Goal: Find specific page/section: Find specific page/section

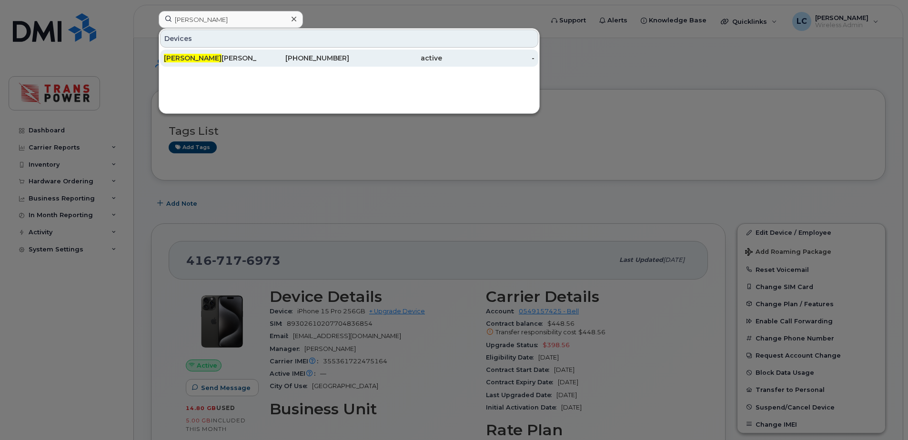
type input "ralph"
click at [236, 55] on div "Ralph Greco" at bounding box center [210, 58] width 93 height 10
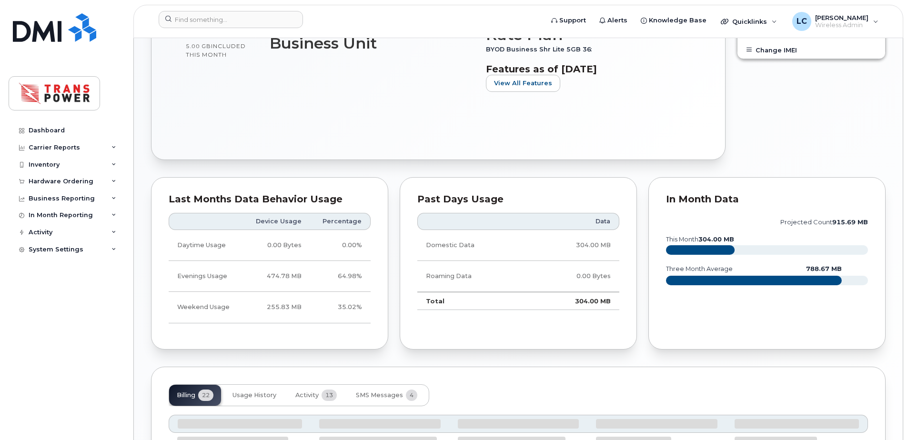
scroll to position [445, 0]
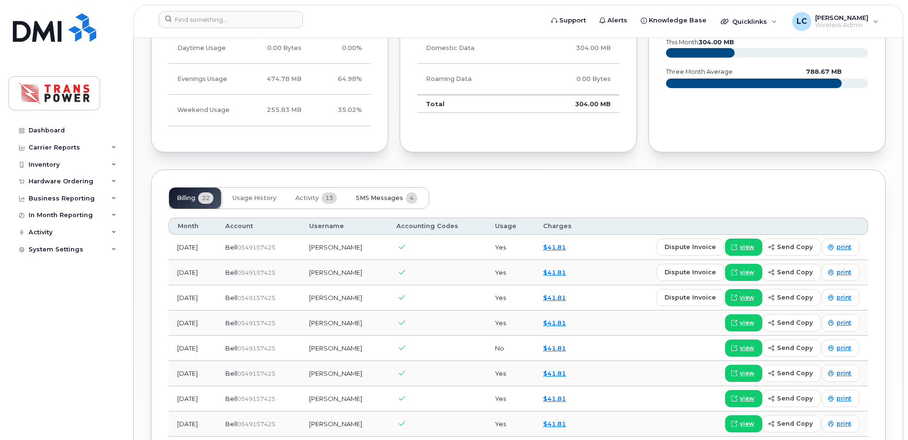
click at [357, 201] on span "SMS Messages" at bounding box center [379, 198] width 47 height 8
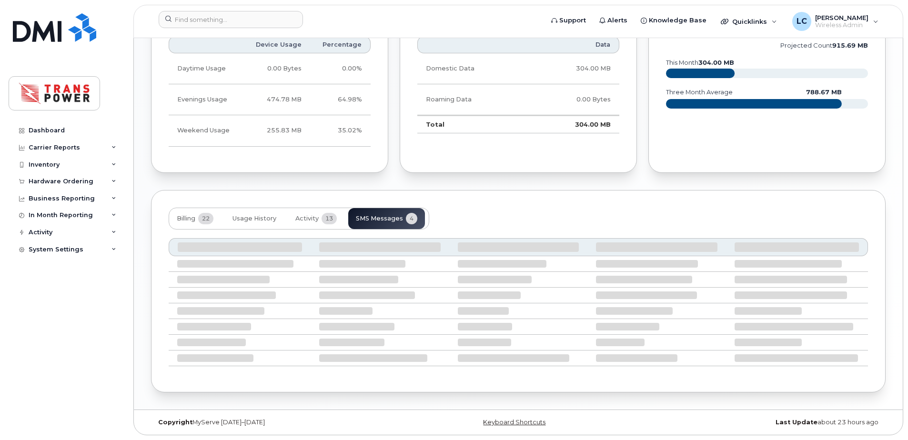
scroll to position [561, 0]
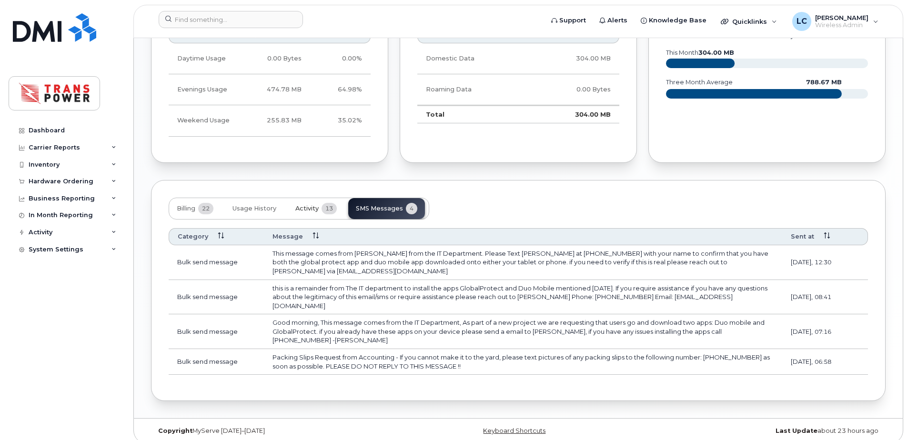
click at [319, 216] on button "Activity 13" at bounding box center [316, 208] width 57 height 21
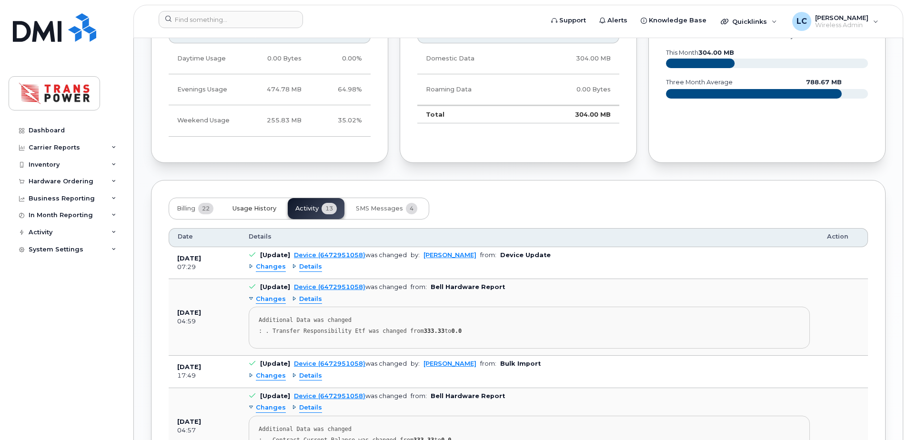
click at [275, 207] on span "Usage History" at bounding box center [255, 209] width 44 height 8
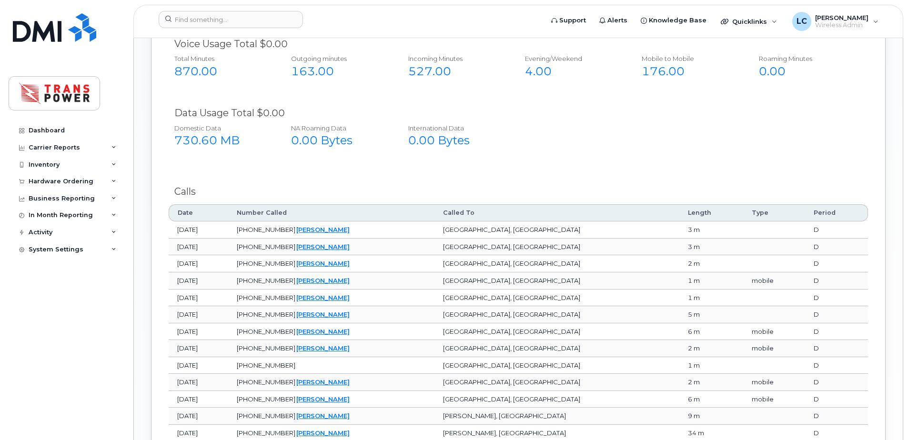
scroll to position [689, 0]
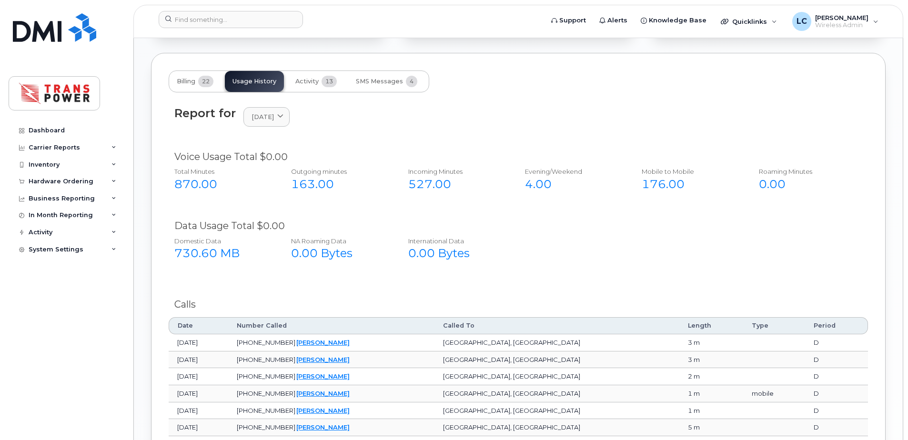
click at [576, 252] on div "Domestic Data 730.60 MB NA Roaming Data 0.00 Bytes International Data 0.00 Bytes" at bounding box center [511, 252] width 701 height 39
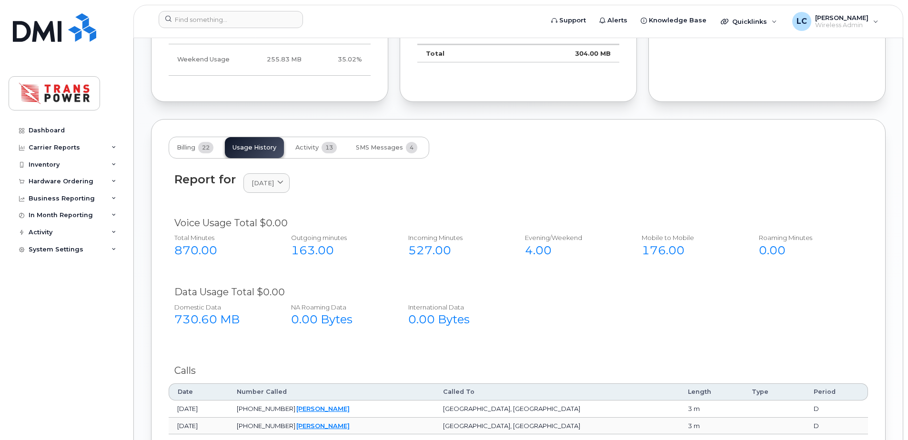
scroll to position [620, 0]
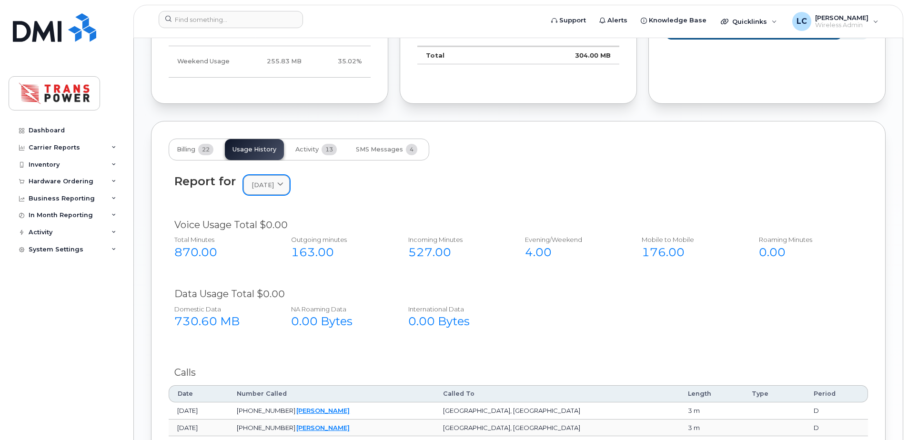
click at [259, 178] on link "August 2025" at bounding box center [267, 185] width 46 height 20
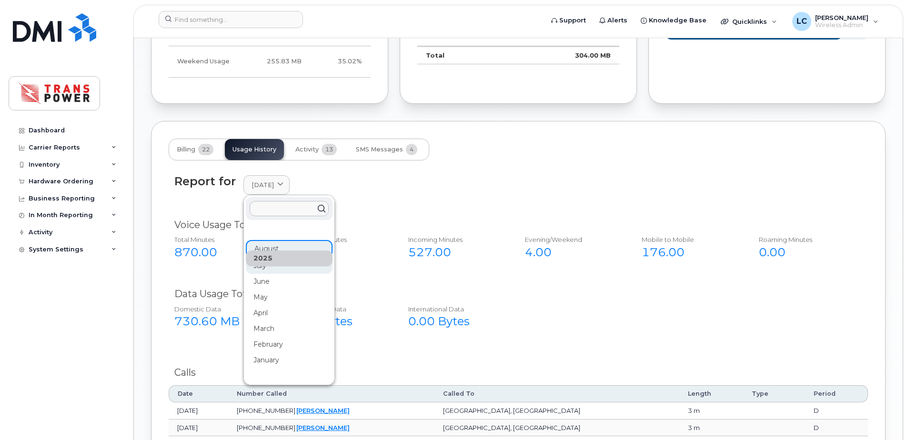
click at [285, 337] on div "July" at bounding box center [289, 345] width 87 height 16
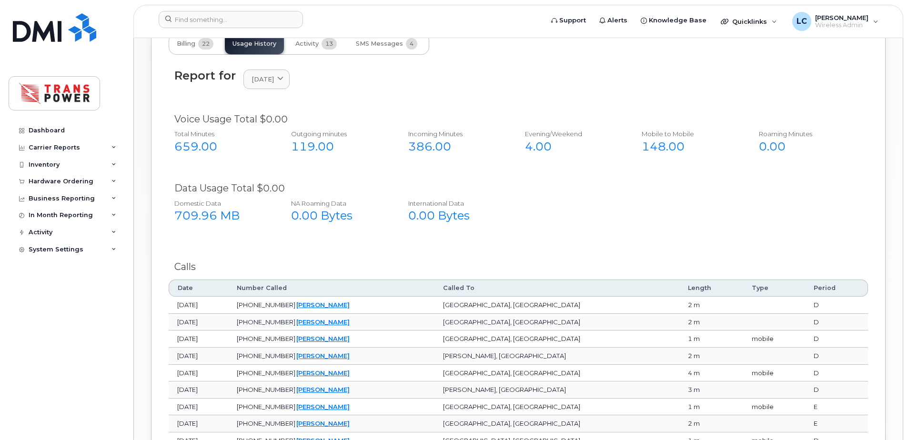
scroll to position [494, 0]
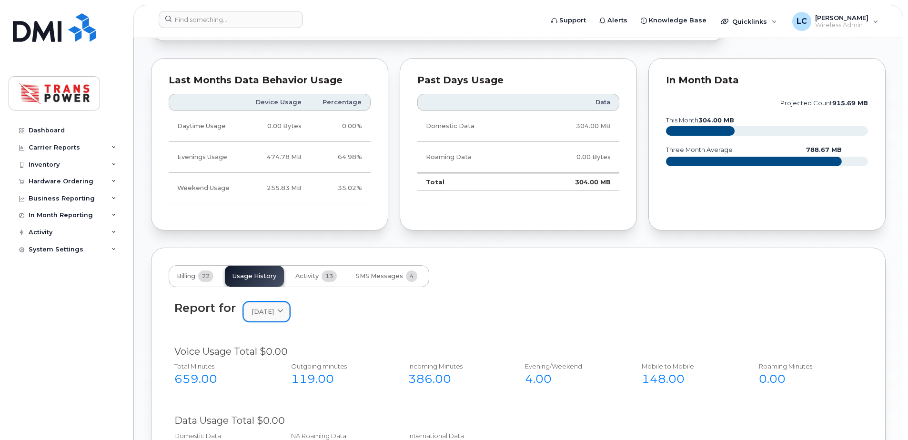
click at [270, 308] on span "July 2025" at bounding box center [263, 311] width 22 height 9
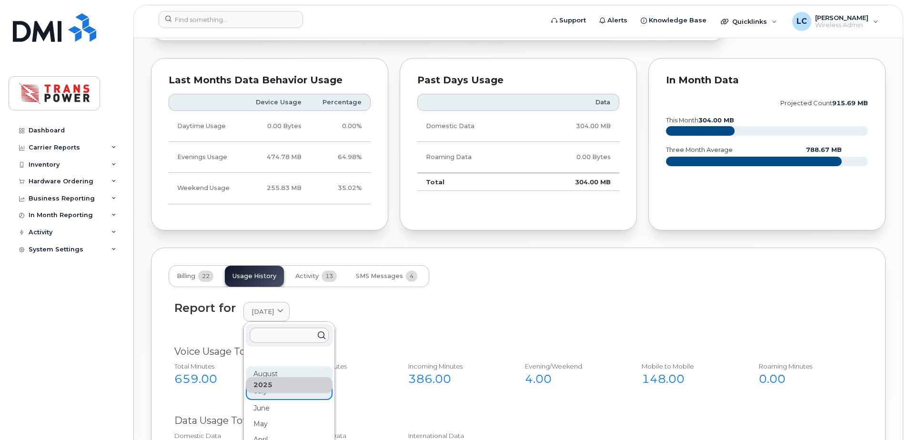
click at [280, 417] on div "August" at bounding box center [289, 425] width 87 height 16
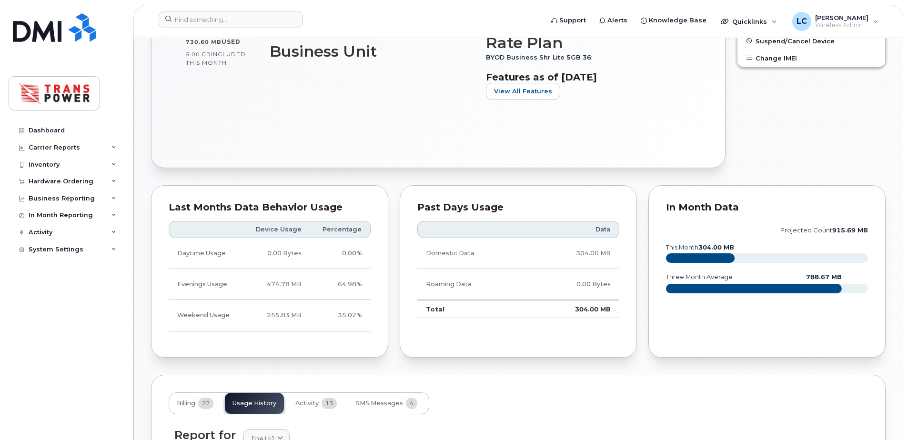
scroll to position [0, 0]
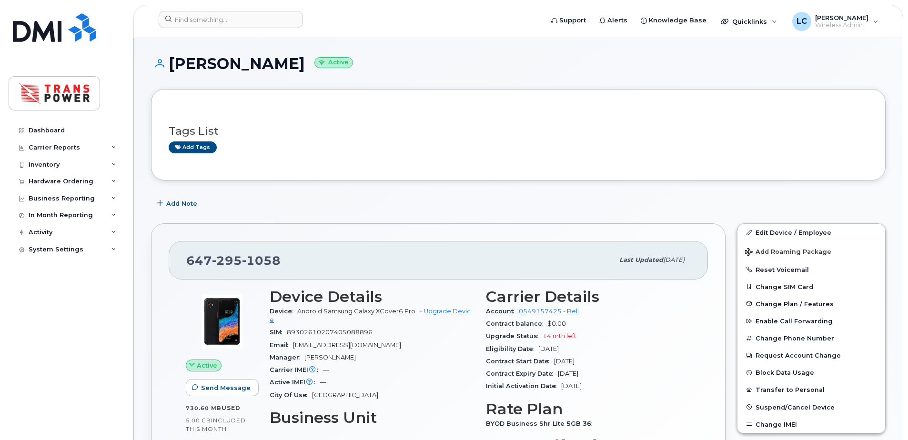
drag, startPoint x: 436, startPoint y: 187, endPoint x: 422, endPoint y: 207, distance: 24.7
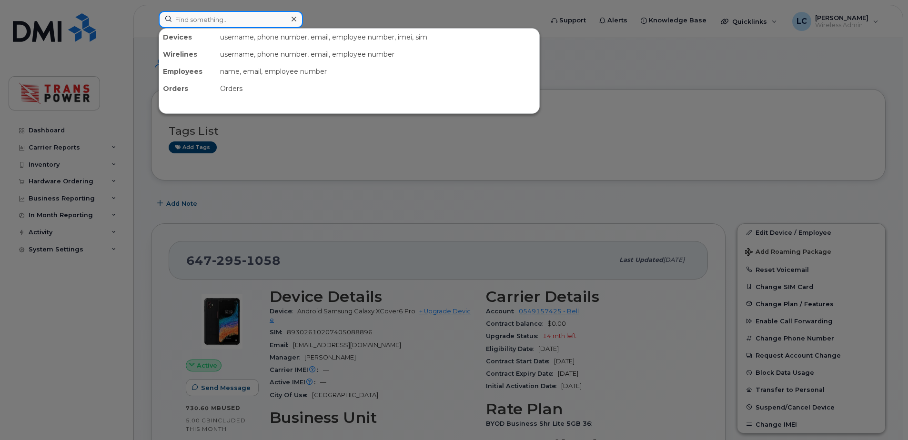
click at [283, 14] on input at bounding box center [231, 19] width 144 height 17
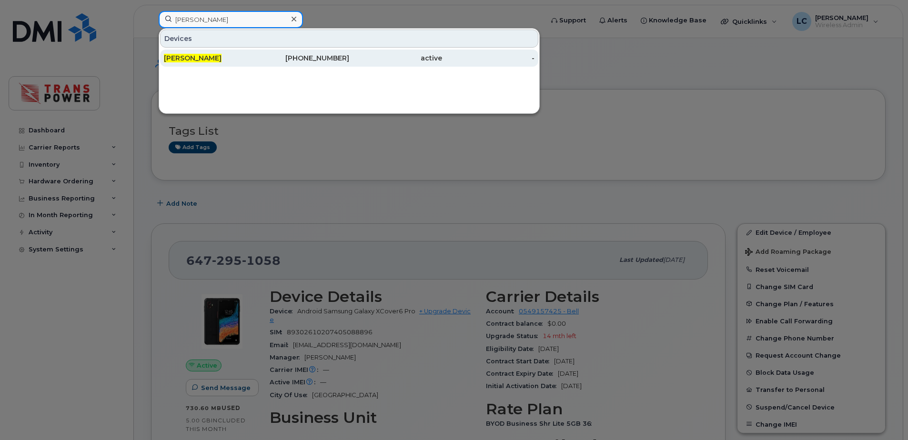
type input "ROB CLARK"
click at [257, 51] on div "Rob Clark" at bounding box center [303, 58] width 93 height 17
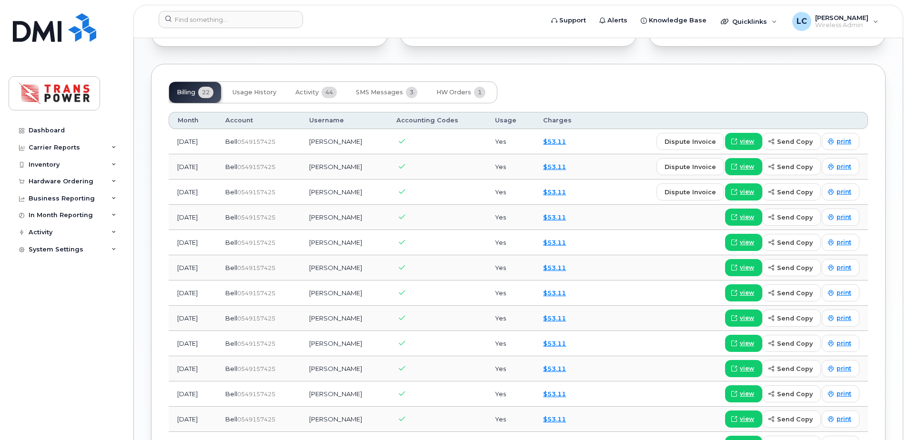
scroll to position [699, 0]
click at [447, 96] on button "HW Orders 1" at bounding box center [461, 91] width 64 height 21
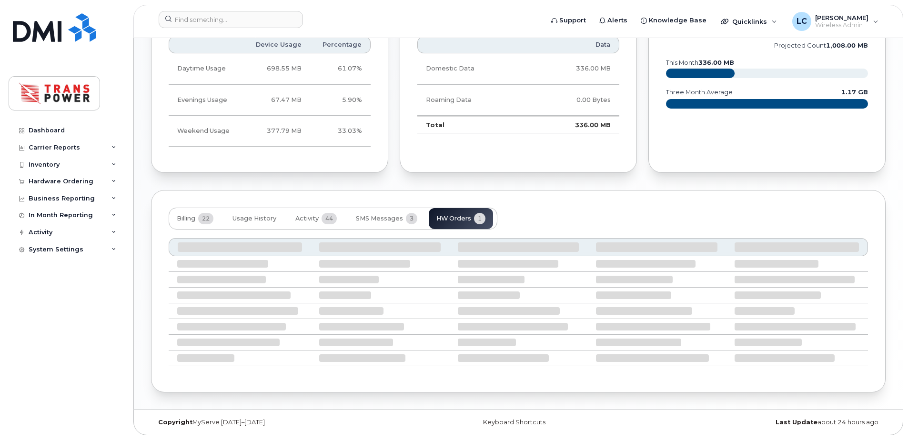
scroll to position [496, 0]
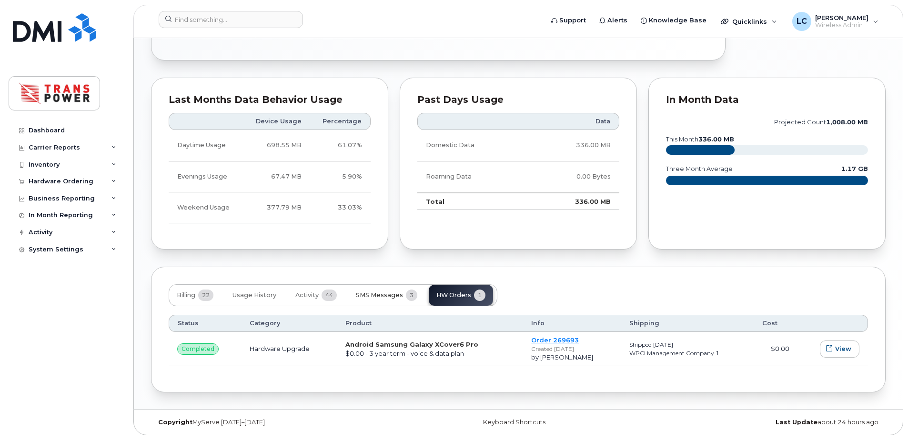
click at [380, 291] on button "SMS Messages 3" at bounding box center [386, 295] width 77 height 21
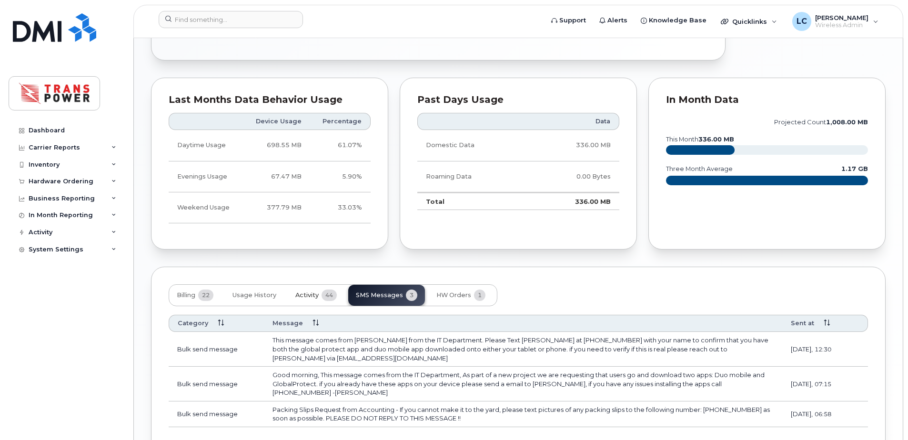
click at [321, 294] on button "Activity 44" at bounding box center [316, 295] width 57 height 21
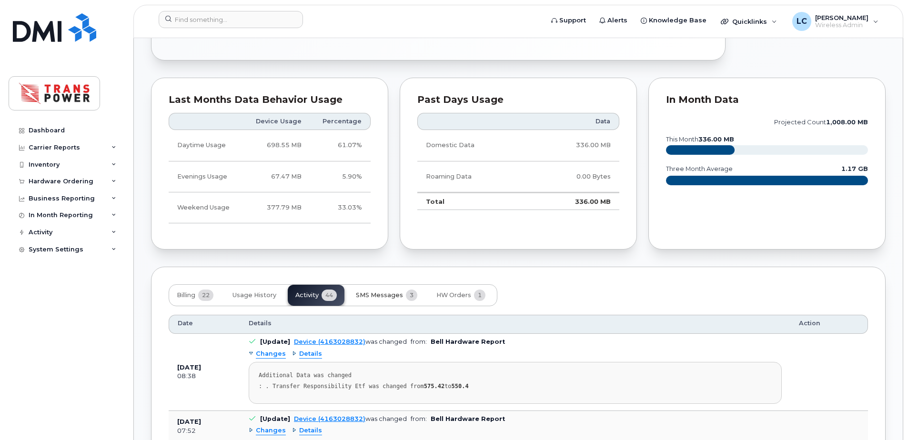
click at [379, 298] on span "SMS Messages" at bounding box center [379, 296] width 47 height 8
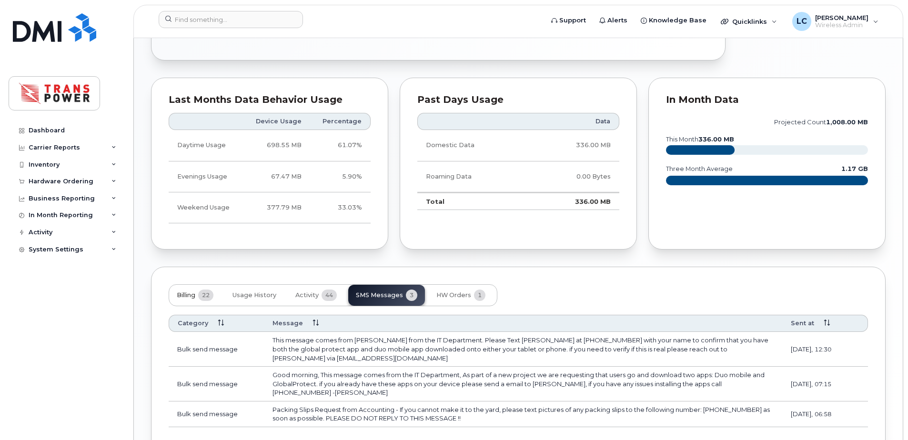
click at [189, 290] on button "Billing 22" at bounding box center [195, 295] width 52 height 21
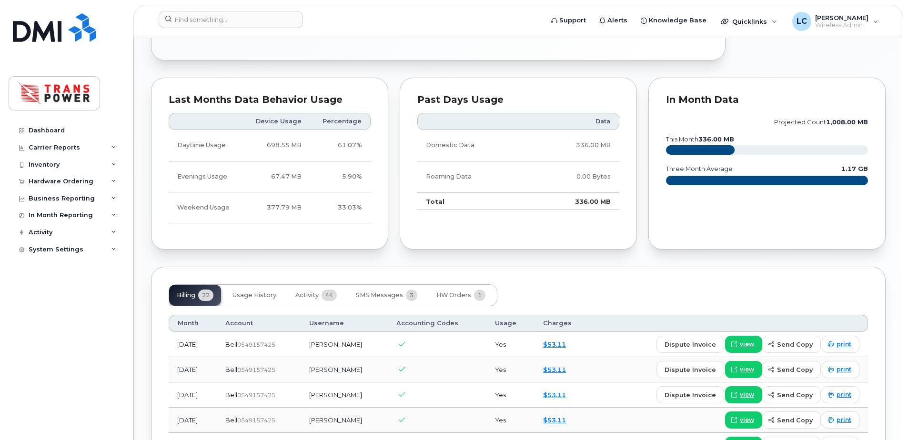
click at [772, 145] on icon "projected count 1,008.00 MB this month 336.00 MB three month average 1.17 GB" at bounding box center [767, 156] width 202 height 86
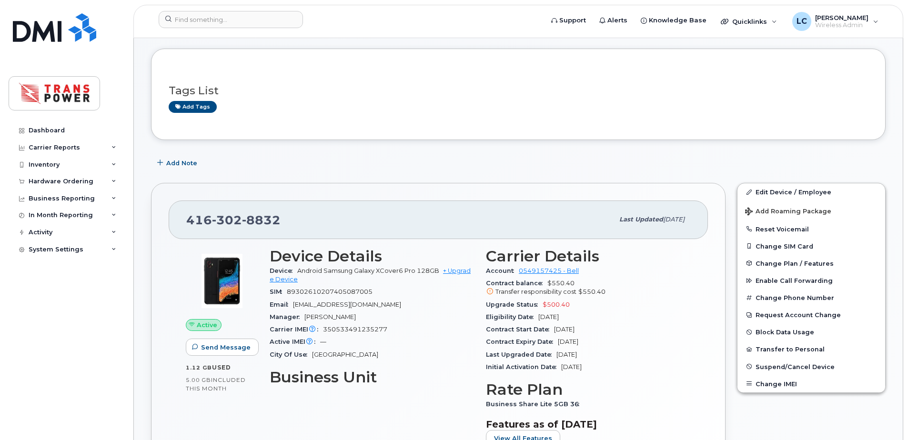
scroll to position [0, 0]
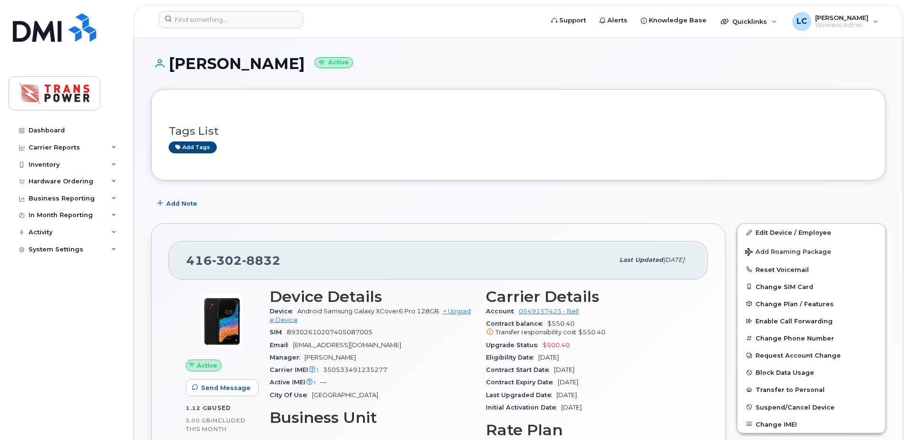
click at [530, 135] on h3 "Tags List" at bounding box center [519, 131] width 700 height 12
click at [241, 13] on input at bounding box center [231, 19] width 144 height 17
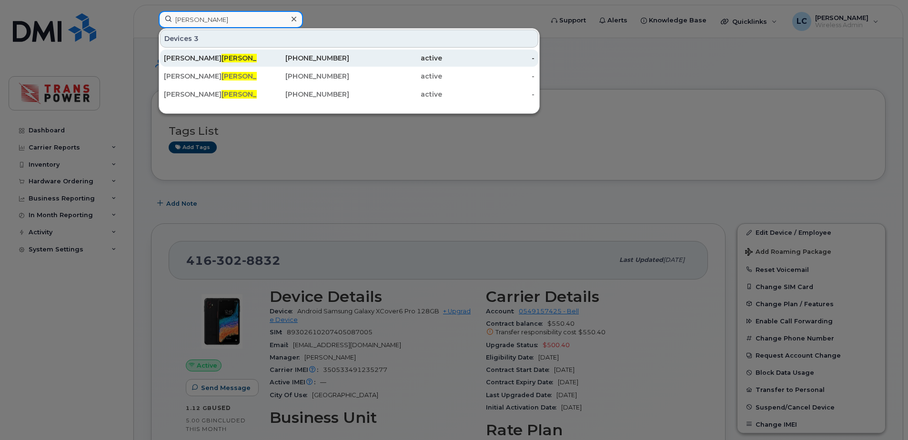
type input "russo"
click at [223, 62] on div "Fortunato Russo" at bounding box center [210, 58] width 93 height 10
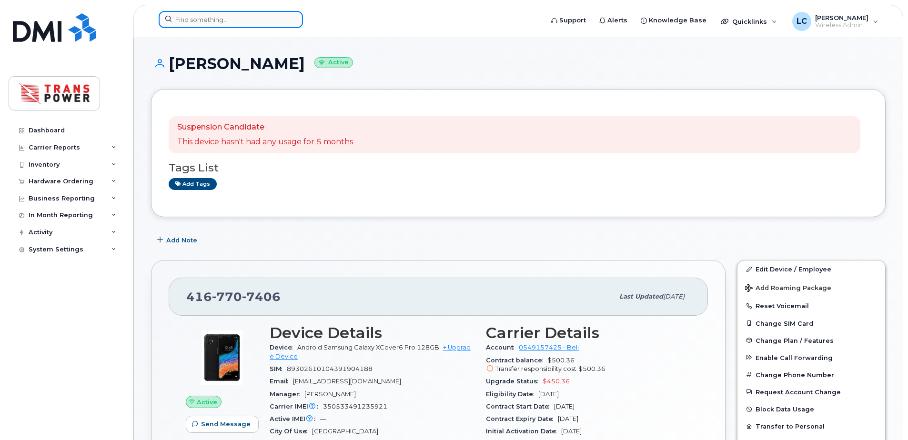
click at [251, 25] on input at bounding box center [231, 19] width 144 height 17
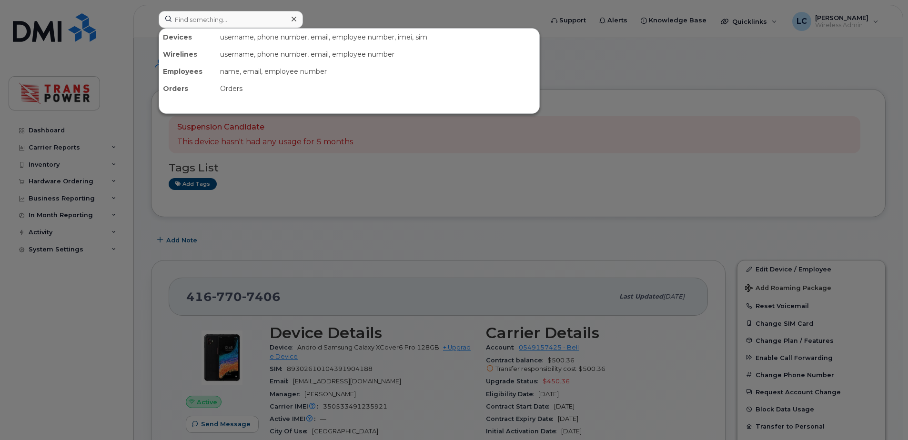
click at [368, 191] on div at bounding box center [454, 220] width 908 height 440
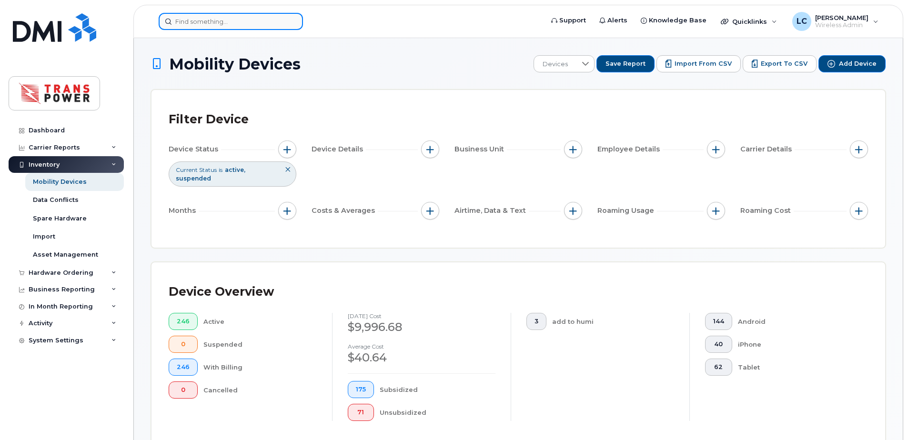
click at [279, 18] on input at bounding box center [231, 21] width 144 height 17
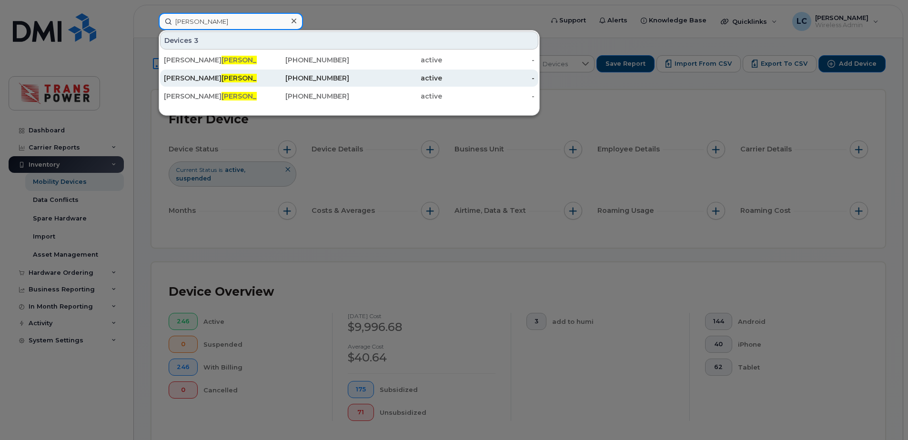
type input "russ"
click at [205, 80] on div "Fiore Russ o" at bounding box center [210, 78] width 93 height 10
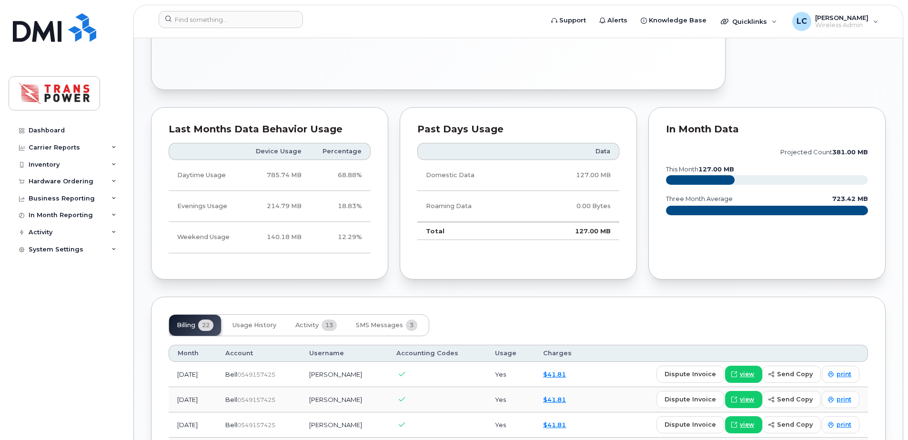
scroll to position [635, 0]
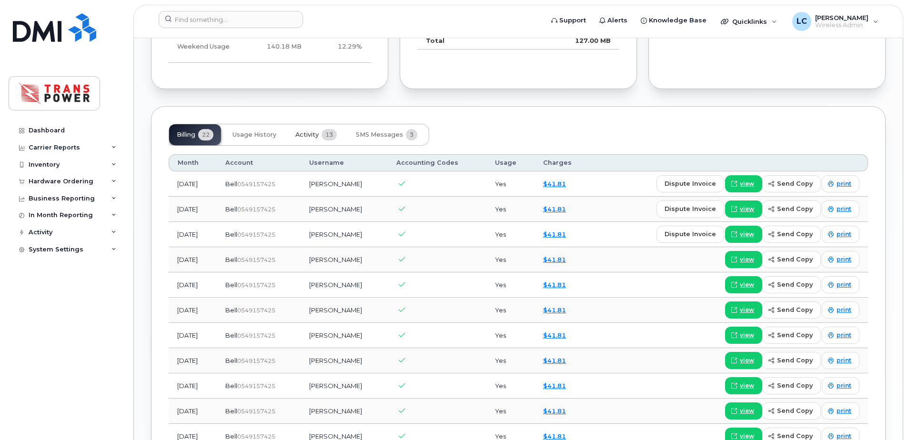
click at [326, 142] on button "Activity 13" at bounding box center [316, 134] width 57 height 21
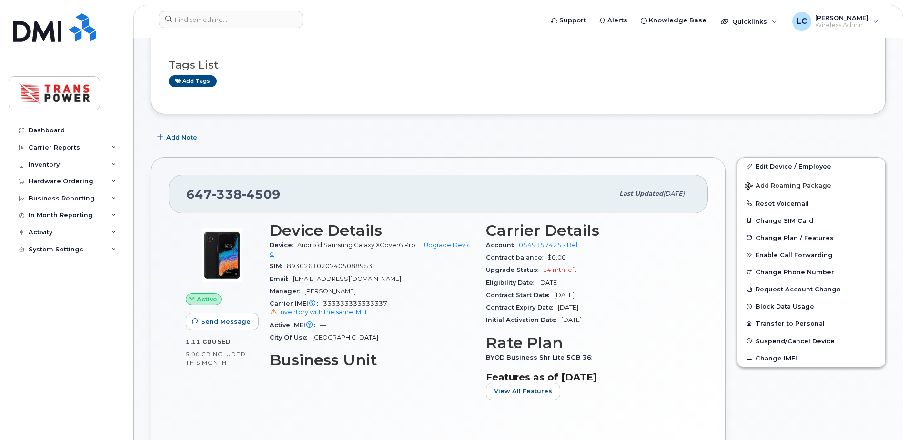
scroll to position [0, 0]
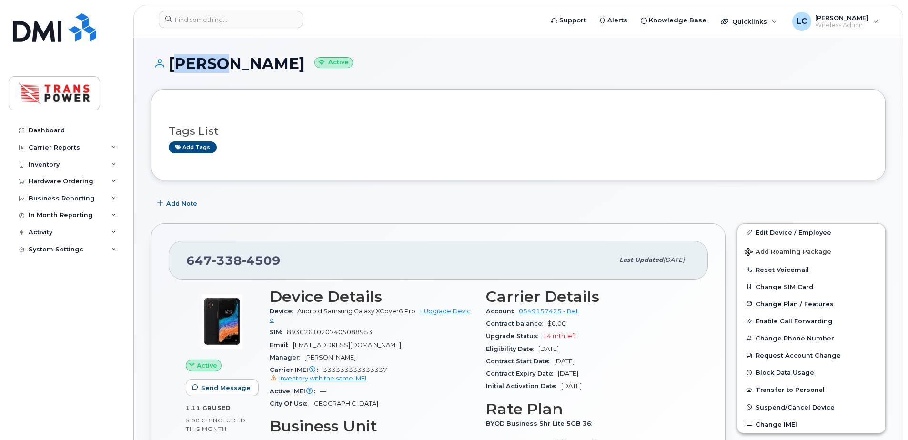
drag, startPoint x: 171, startPoint y: 62, endPoint x: 209, endPoint y: 67, distance: 38.4
click at [209, 67] on h1 "[PERSON_NAME] Active" at bounding box center [518, 63] width 735 height 17
drag, startPoint x: 209, startPoint y: 67, endPoint x: 374, endPoint y: 102, distance: 168.5
click at [375, 101] on div "Tags List Add tags" at bounding box center [518, 134] width 735 height 91
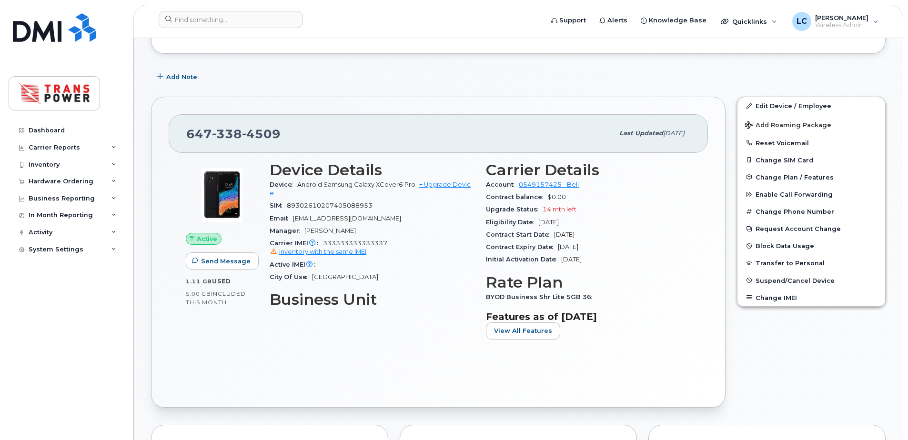
scroll to position [127, 0]
